Goal: Task Accomplishment & Management: Complete application form

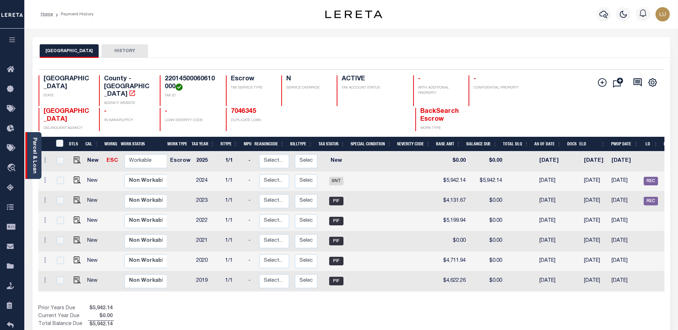
click at [33, 142] on link "Parcel & Loan" at bounding box center [34, 156] width 5 height 36
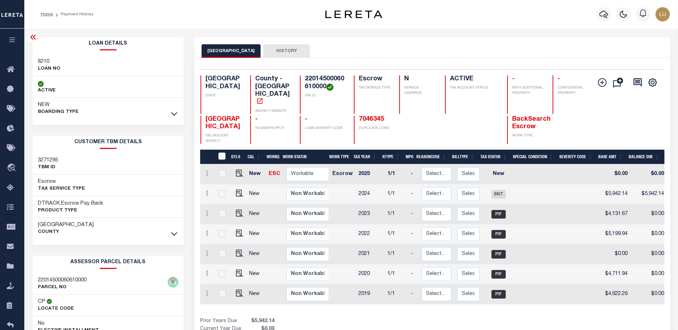
click at [40, 59] on h3 "8210" at bounding box center [49, 61] width 23 height 7
copy h3 "8210"
drag, startPoint x: 385, startPoint y: 109, endPoint x: 350, endPoint y: 107, distance: 35.5
click at [354, 116] on div "7046345 DUPLICATE LOAN" at bounding box center [395, 130] width 83 height 29
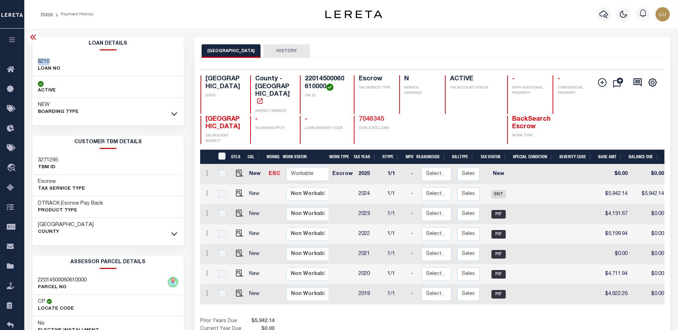
copy link "7046345"
click at [30, 38] on icon at bounding box center [33, 37] width 6 height 5
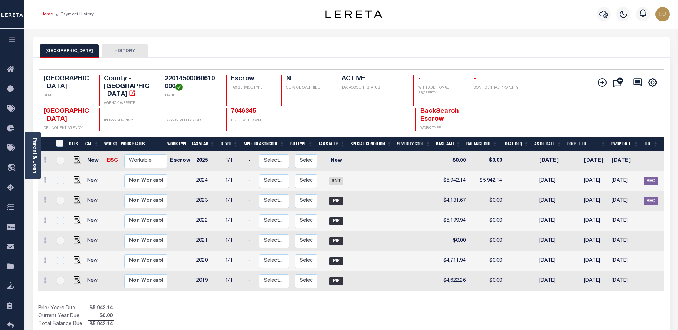
click at [42, 14] on link "Home" at bounding box center [47, 14] width 12 height 4
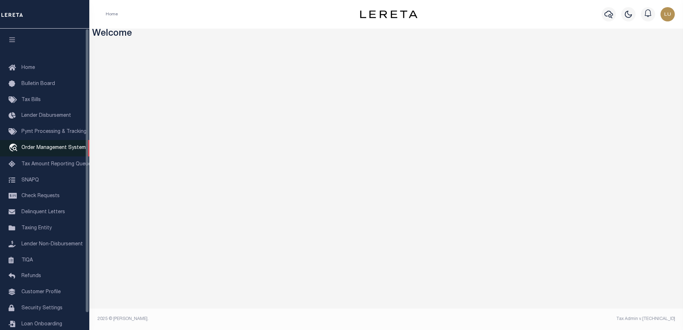
click at [34, 150] on span "Order Management System" at bounding box center [53, 147] width 64 height 5
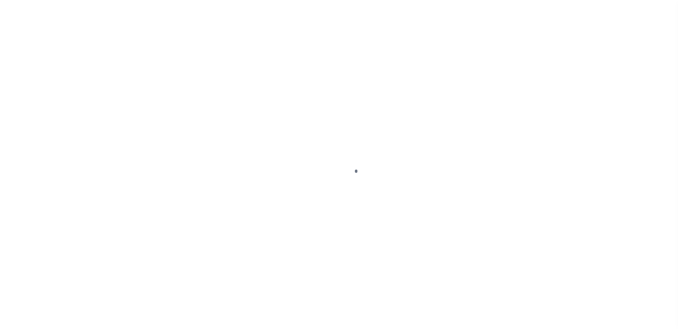
scroll to position [18, 0]
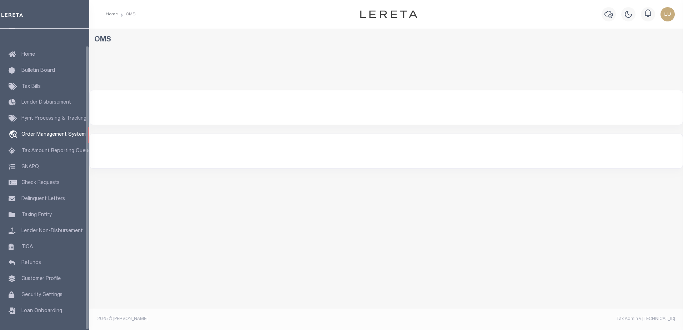
select select "200"
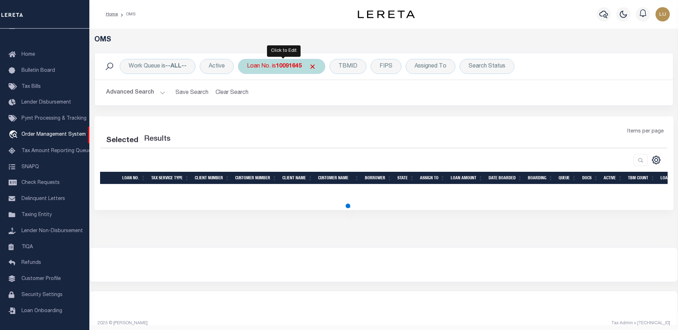
click at [295, 68] on b "10091645" at bounding box center [289, 67] width 26 height 6
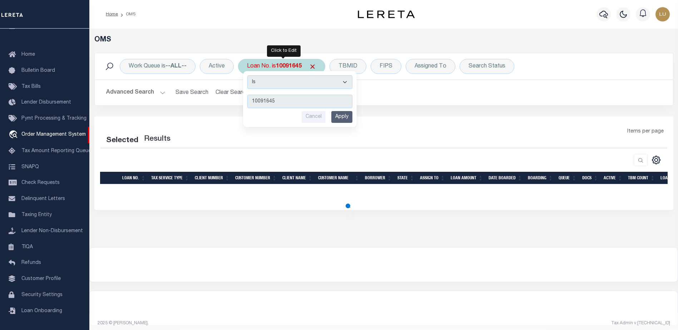
type input "8210"
select select "200"
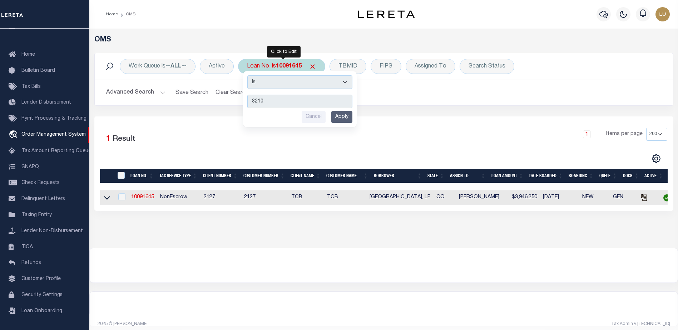
click at [343, 119] on input "Apply" at bounding box center [341, 117] width 21 height 12
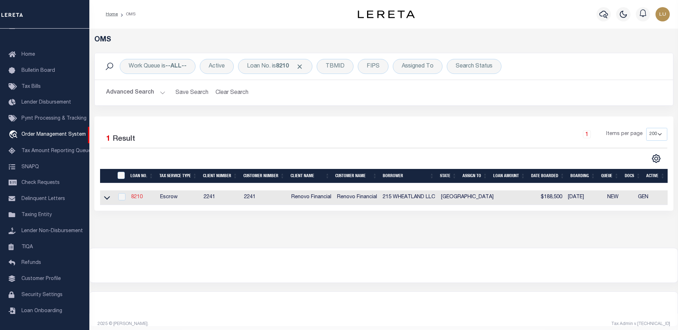
click at [136, 199] on link "8210" at bounding box center [136, 197] width 11 height 5
type input "8210"
type input "215 WHEATLAND LLC"
select select
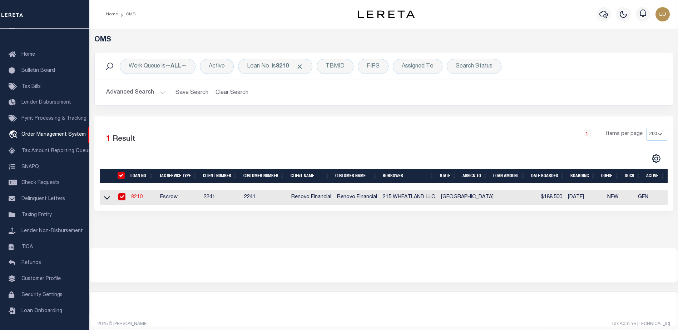
type input "[STREET_ADDRESS]"
type input "[GEOGRAPHIC_DATA] [GEOGRAPHIC_DATA] 75137"
select select "Escrow"
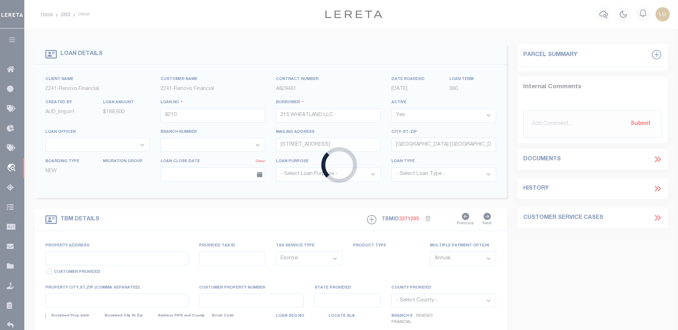
type input "[STREET_ADDRESS][PERSON_NAME]"
select select
type input "[GEOGRAPHIC_DATA], [GEOGRAPHIC_DATA] 75137"
type input "a0k8Y00000dDXKc"
type input "[GEOGRAPHIC_DATA]"
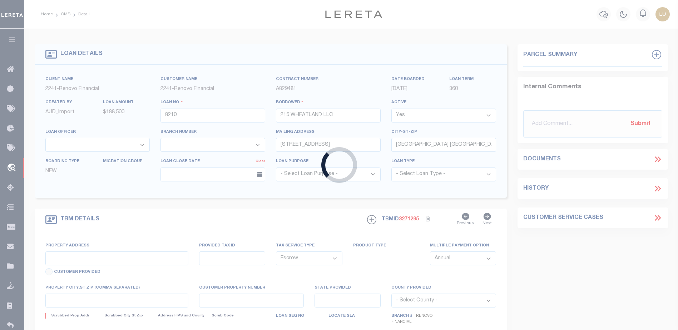
select select
select select "25066"
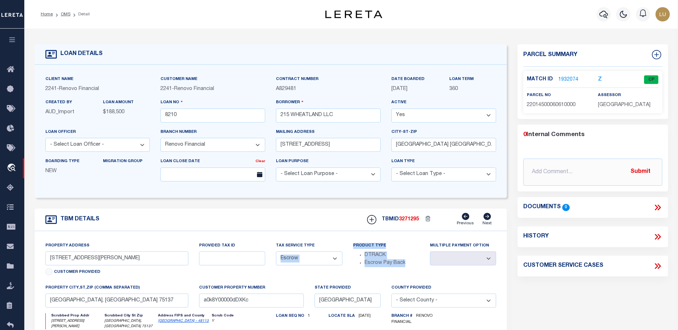
drag, startPoint x: 403, startPoint y: 269, endPoint x: 356, endPoint y: 237, distance: 56.5
click at [317, 251] on div "Property Address 211 Azalea Lane Customer Provided Provided Tax ID Tax Service …" at bounding box center [271, 322] width 462 height 160
click at [568, 78] on link "1932074" at bounding box center [568, 80] width 20 height 8
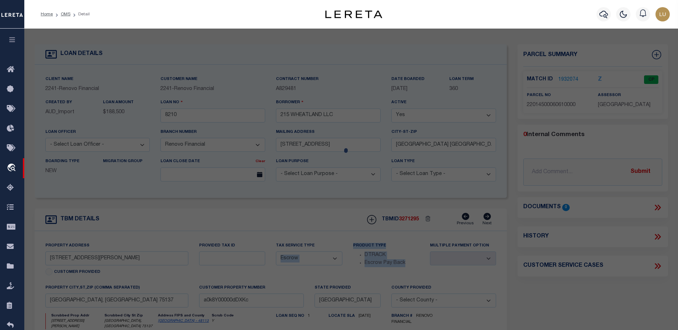
checkbox input "false"
select select "CP"
type input "GUILLEN VERONICA &"
type input "211 AZALEA LN"
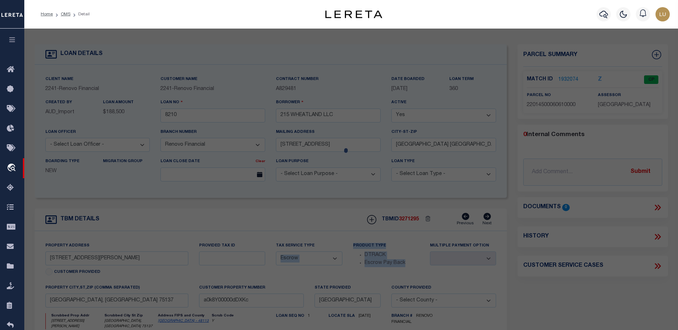
type textarea "COLONNADE ESTATES 1 BLK F LOT 61 INT201400321311 DD12162014 CO-DC 0145000606100…"
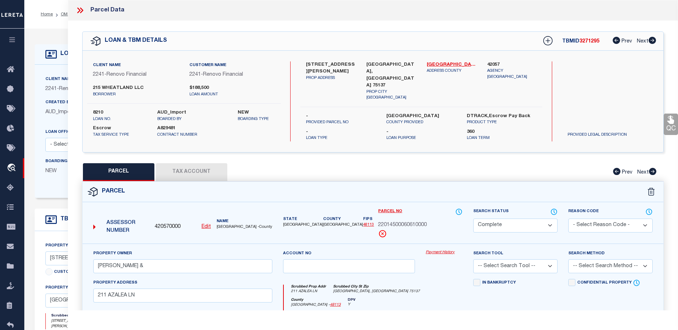
click at [434, 250] on link "Payment History" at bounding box center [444, 253] width 37 height 6
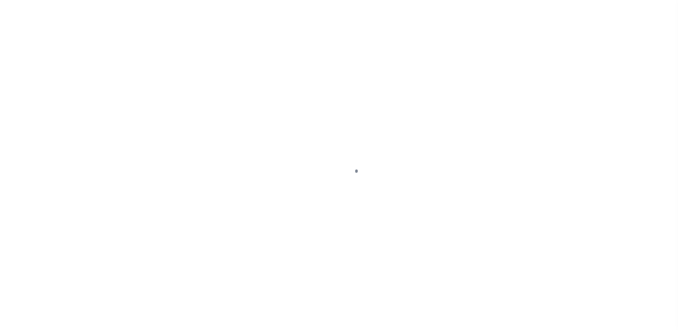
select select "25066"
select select "Escrow"
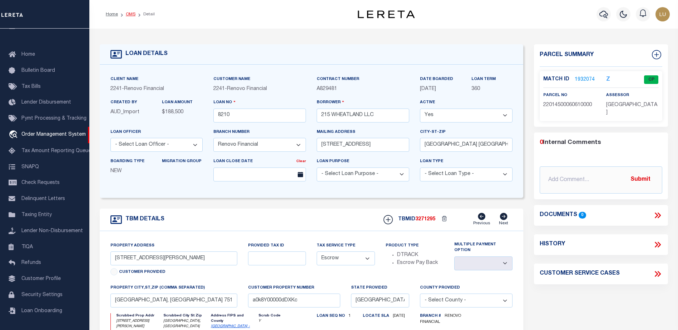
click at [128, 15] on link "OMS" at bounding box center [131, 14] width 10 height 4
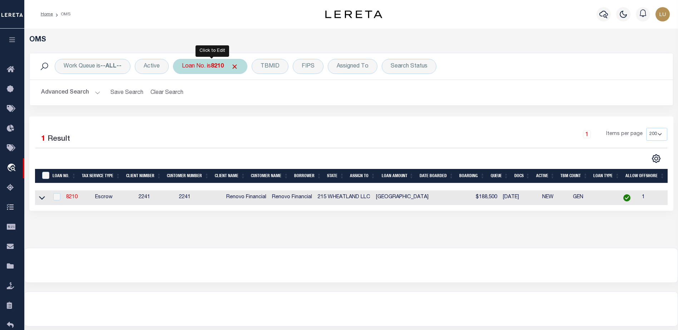
click at [216, 68] on b "8210" at bounding box center [217, 67] width 13 height 6
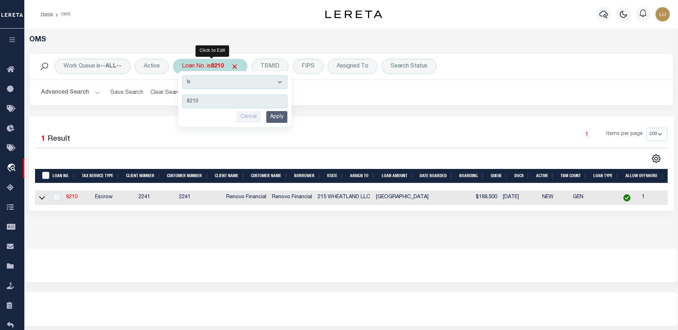
type input "7046345"
click at [278, 117] on input "Apply" at bounding box center [276, 117] width 21 height 12
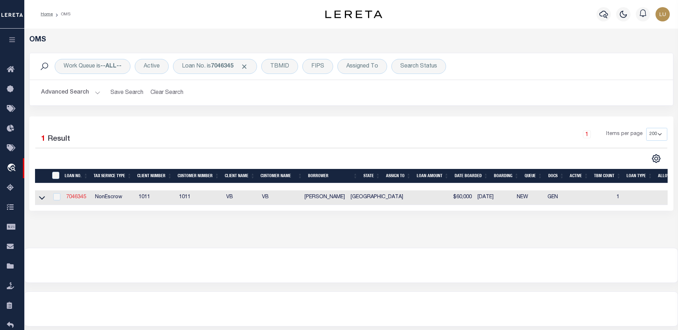
click at [81, 198] on link "7046345" at bounding box center [76, 197] width 20 height 5
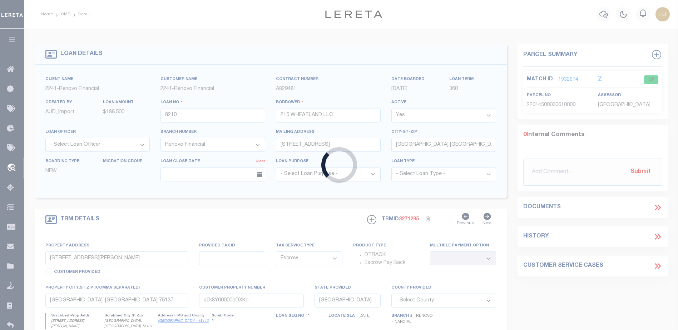
type input "7046345"
type input "NORBERTO GUILLEN"
select select "False"
select select
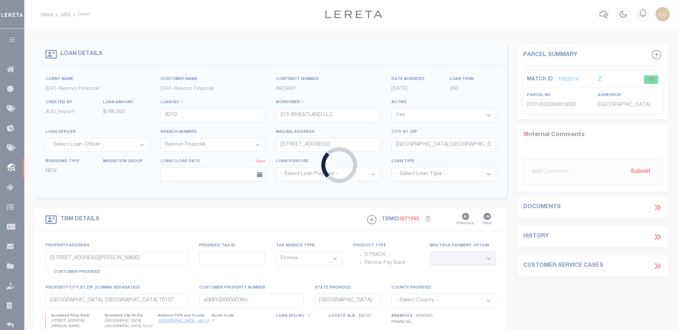
select select "10"
select select "NonEscrow"
select select "60"
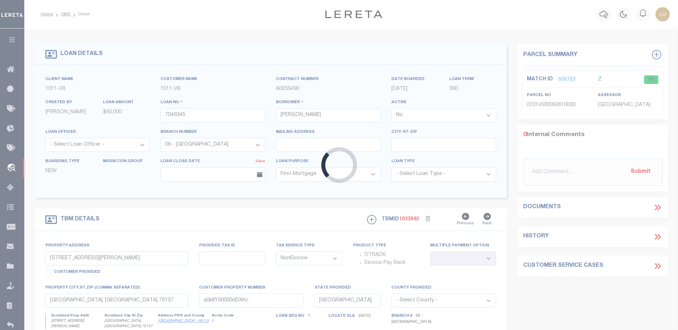
type input "211 AZALEA LANE"
select select
type input "DUNCANVILLE TX 75137"
select select
type textarea "LOT 61, IN BLOCK F, OF COLONNADE ESTATES INSTALLMENT NO. 1, AN ADDITION TO THE …"
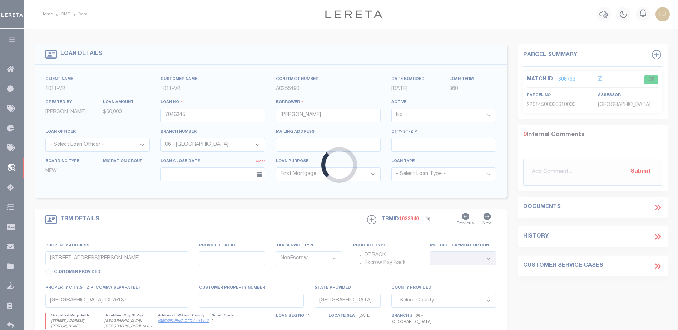
select select "176"
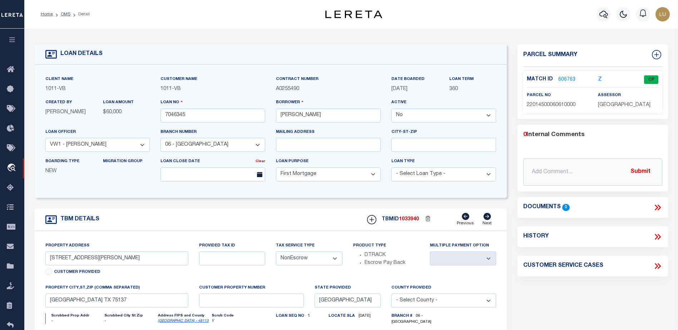
click at [570, 79] on link "606763" at bounding box center [566, 80] width 17 height 8
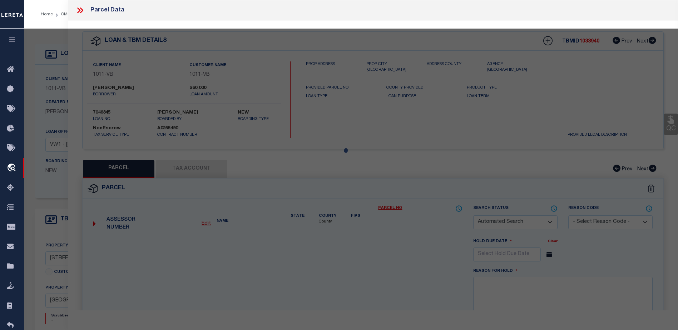
checkbox input "false"
select select "CP"
type input "GUILLEN VERONICA &"
type input "211 AZALEA LN"
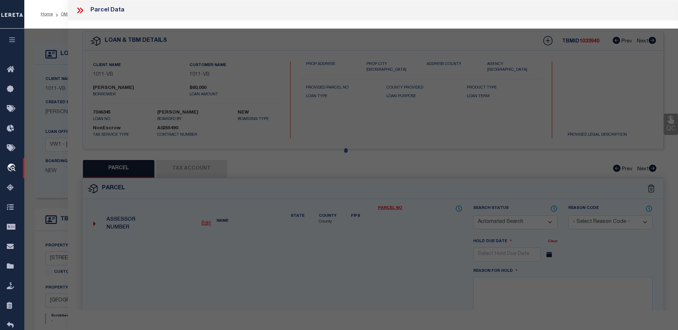
type textarea "COLONNADE ESTATES 1 BLK F LOT 61 INT201400321311 DD12162014 CO-DC 0145000606100…"
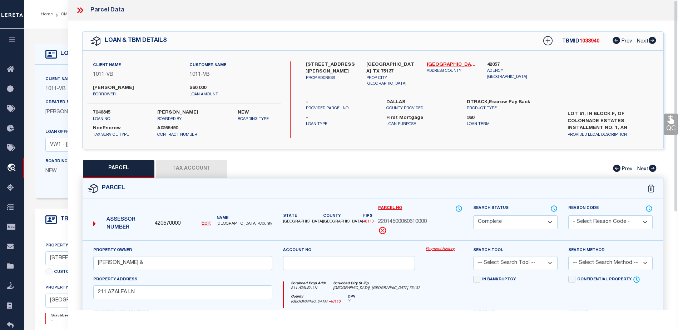
click at [175, 172] on button "Tax Account" at bounding box center [191, 169] width 71 height 18
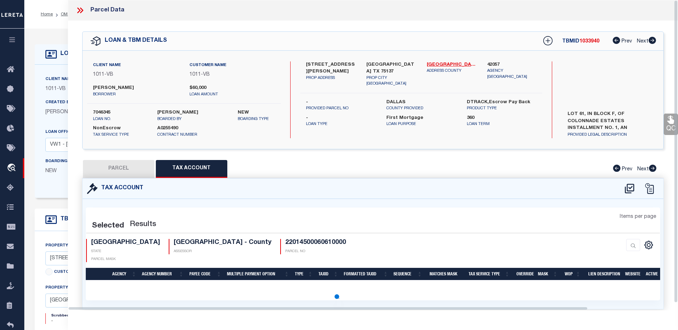
select select "100"
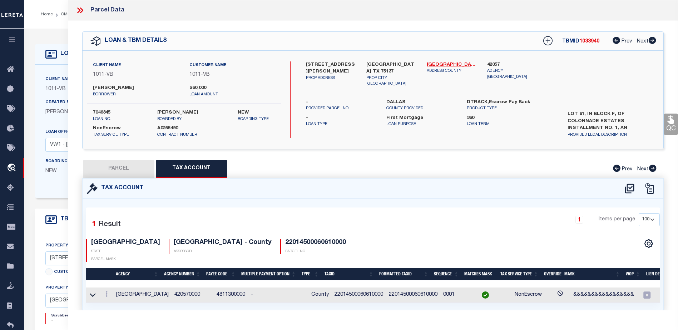
click at [219, 288] on td "4811300000" at bounding box center [231, 295] width 34 height 15
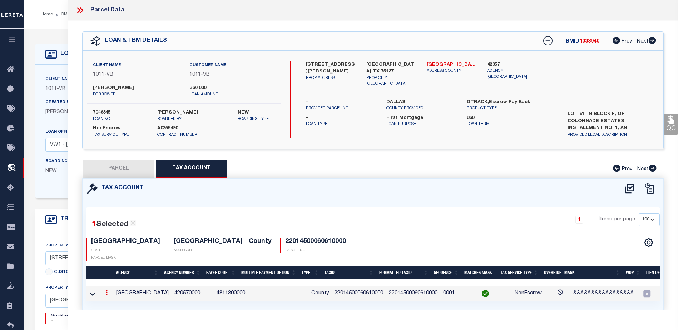
click at [219, 286] on td "4811300000" at bounding box center [231, 293] width 34 height 15
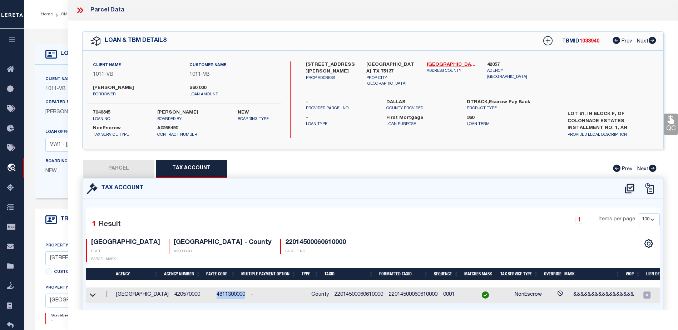
copy td "4811300000"
click at [51, 73] on div "Client Name 1011 - VB Customer Name 1011 - VB Contract Number A0255490 360" at bounding box center [271, 131] width 473 height 133
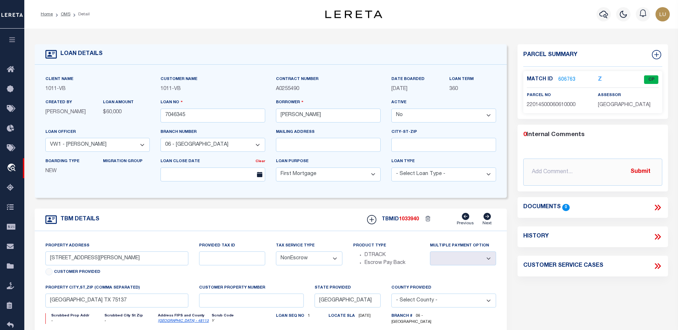
click at [564, 78] on link "606763" at bounding box center [566, 80] width 17 height 8
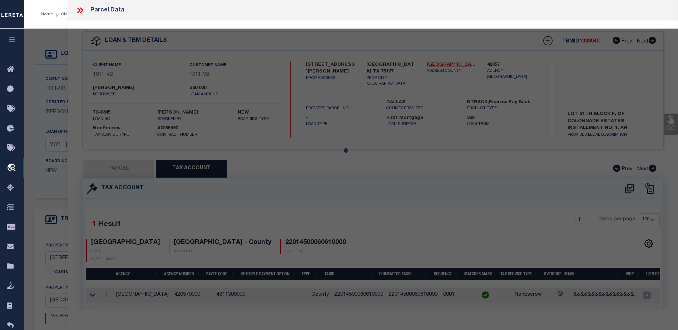
select select "AS"
checkbox input "false"
select select "CP"
type input "GUILLEN VERONICA &"
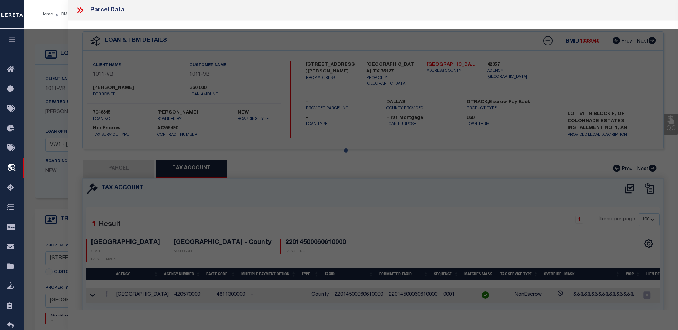
type input "211 AZALEA LN"
type textarea "COLONNADE ESTATES 1 BLK F LOT 61 INT201400321311 DD12162014 CO-DC 0145000606100…"
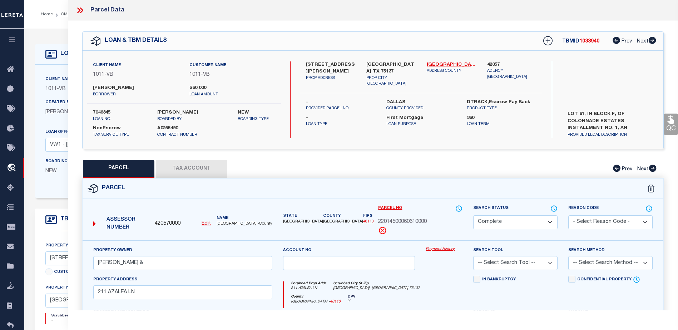
click at [445, 249] on link "Payment History" at bounding box center [444, 250] width 37 height 6
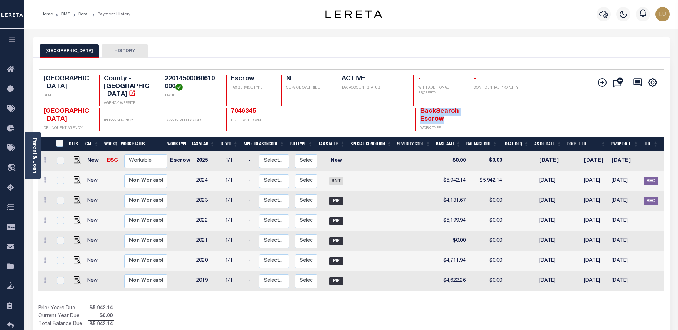
drag, startPoint x: 455, startPoint y: 112, endPoint x: 400, endPoint y: 102, distance: 55.6
click at [400, 108] on div "DALLAS COUNTY DELINQUENT AGENCY - IN BANKRUPTCY - LOAN SEVERITY CODE 7046345 DU…" at bounding box center [299, 119] width 521 height 23
click at [34, 171] on div "Parcel & Loan" at bounding box center [33, 155] width 16 height 47
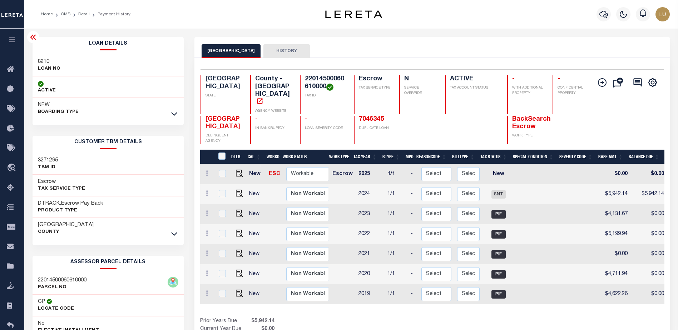
click at [157, 116] on div "NEW BOARDING TYPE" at bounding box center [109, 108] width 152 height 21
click at [173, 113] on icon at bounding box center [174, 114] width 6 height 8
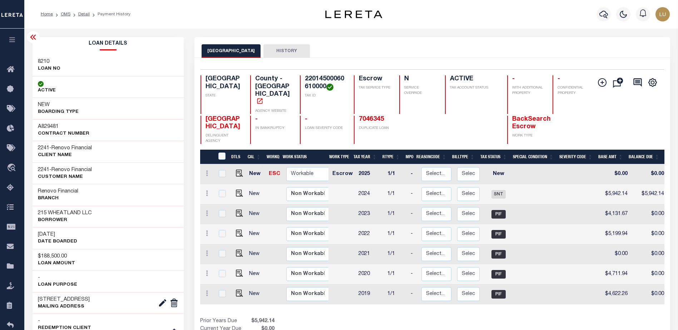
drag, startPoint x: 65, startPoint y: 235, endPoint x: 35, endPoint y: 233, distance: 30.1
click at [35, 233] on div "[DATE] DATE BOARDED" at bounding box center [109, 238] width 152 height 22
copy h3 "[DATE]"
drag, startPoint x: 355, startPoint y: 243, endPoint x: 373, endPoint y: 244, distance: 18.2
click at [373, 244] on td "2021" at bounding box center [370, 254] width 29 height 20
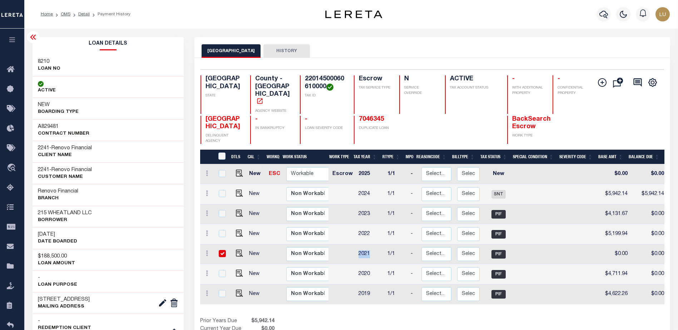
checkbox input "true"
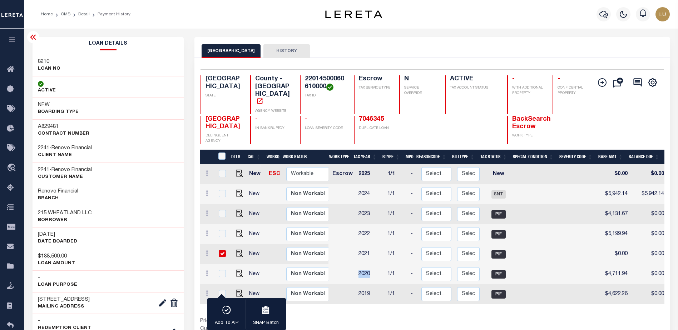
drag, startPoint x: 354, startPoint y: 259, endPoint x: 371, endPoint y: 263, distance: 17.9
click at [371, 264] on td "2020" at bounding box center [370, 274] width 29 height 20
checkbox input "true"
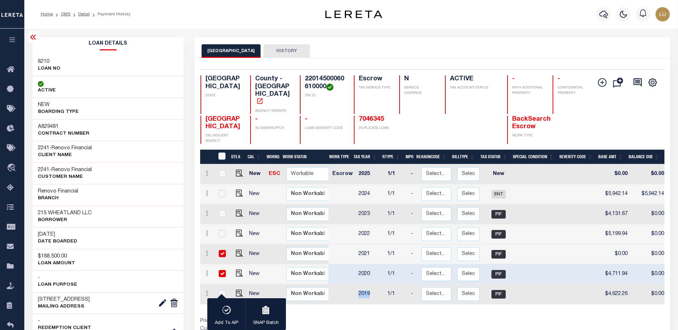
drag, startPoint x: 360, startPoint y: 281, endPoint x: 372, endPoint y: 281, distance: 12.5
click at [372, 285] on td "2019" at bounding box center [370, 295] width 29 height 20
checkbox input "true"
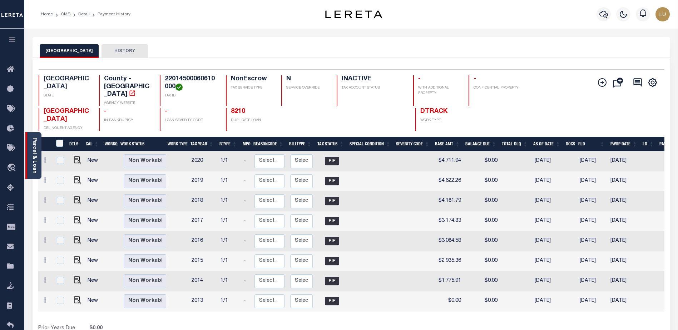
click at [34, 141] on link "Parcel & Loan" at bounding box center [34, 156] width 5 height 36
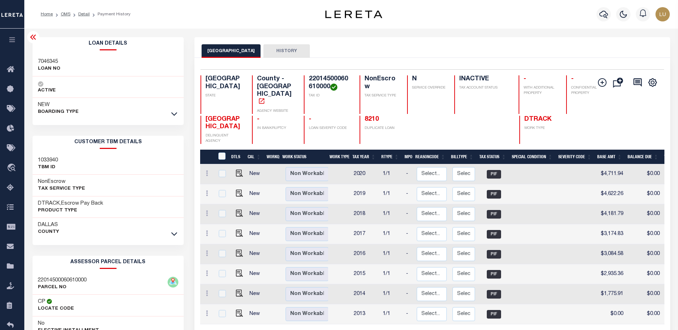
click at [178, 113] on div "NEW BOARDING TYPE" at bounding box center [109, 108] width 152 height 21
click at [174, 114] on icon at bounding box center [174, 114] width 6 height 8
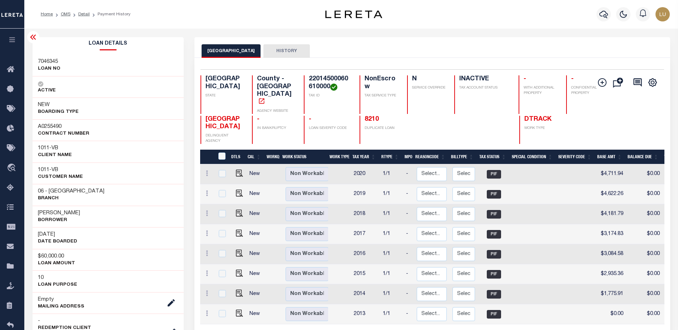
drag, startPoint x: 62, startPoint y: 235, endPoint x: 43, endPoint y: 237, distance: 19.7
click at [43, 237] on h3 "[DATE]" at bounding box center [57, 234] width 39 height 7
click at [50, 237] on h3 "[DATE]" at bounding box center [57, 234] width 39 height 7
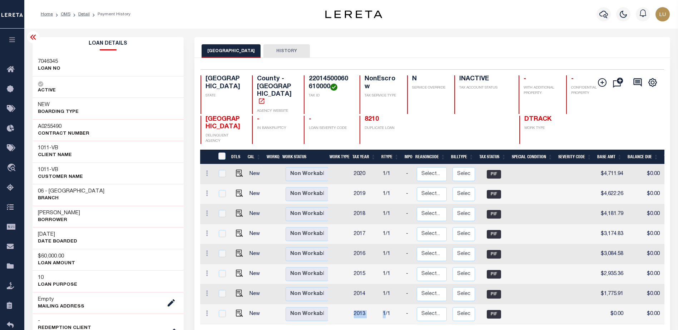
drag, startPoint x: 346, startPoint y: 302, endPoint x: 385, endPoint y: 301, distance: 38.6
click at [385, 305] on tr "New Non Workable Workable 2013 1/1 - Select... Payment Reversal Taxable Value C…" at bounding box center [547, 315] width 695 height 20
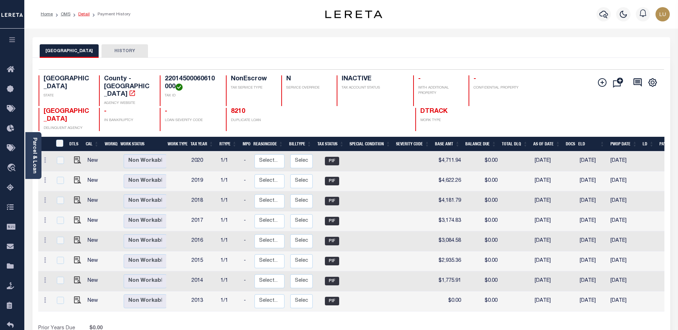
click at [83, 13] on link "Detail" at bounding box center [83, 14] width 11 height 4
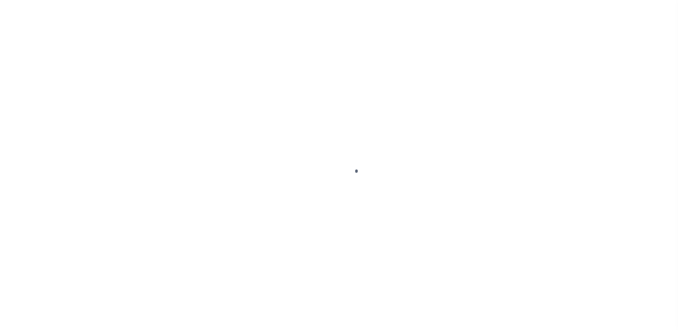
select select "False"
select select "176"
select select "60"
select select "10"
select select "NonEscrow"
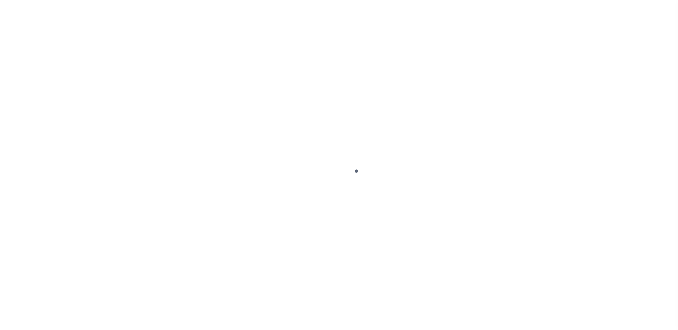
scroll to position [18, 0]
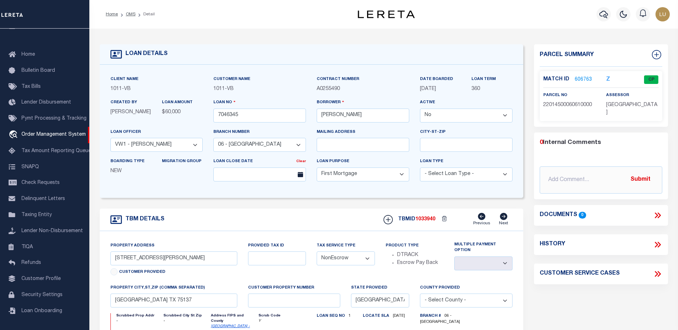
click at [659, 242] on icon at bounding box center [658, 245] width 3 height 6
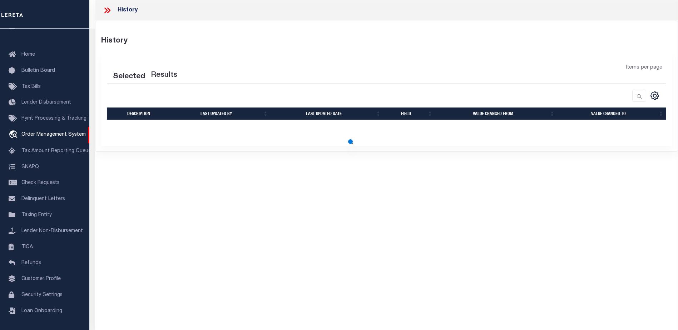
select select "100"
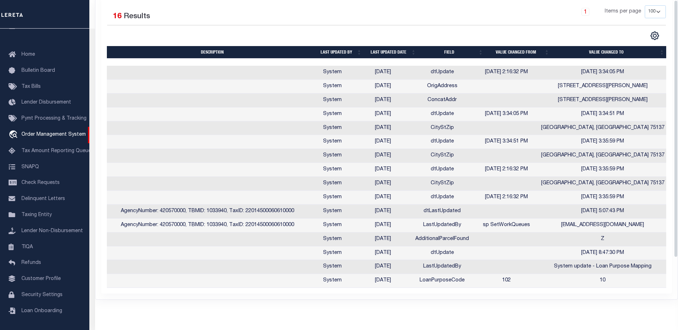
scroll to position [0, 0]
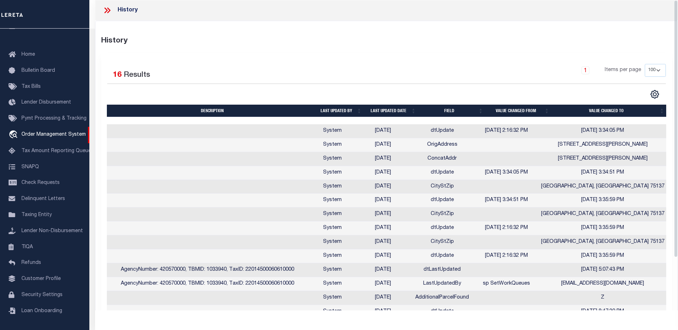
click at [105, 8] on icon at bounding box center [107, 10] width 9 height 9
